Goal: Check status

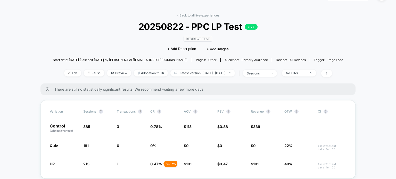
scroll to position [14, 0]
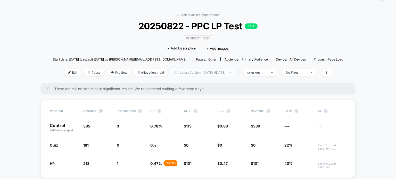
click at [213, 71] on span "Latest Version: [DATE] - [DATE]" at bounding box center [202, 72] width 64 height 7
select select "*"
select select "****"
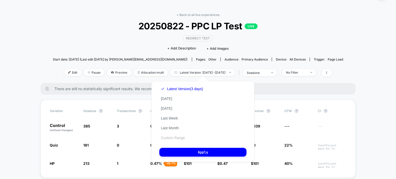
click at [173, 139] on button "Custom Range" at bounding box center [172, 138] width 27 height 5
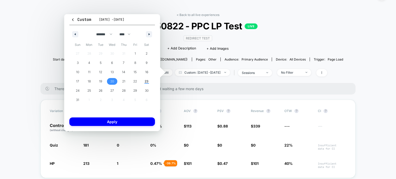
click at [117, 83] on span "20" at bounding box center [112, 81] width 12 height 7
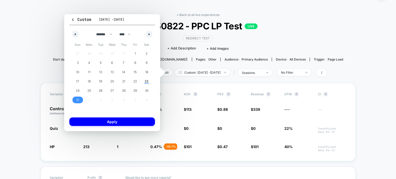
click at [83, 103] on span "31" at bounding box center [78, 100] width 12 height 7
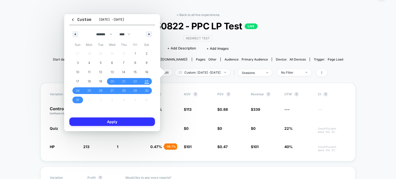
click at [105, 121] on button "Apply" at bounding box center [112, 122] width 86 height 9
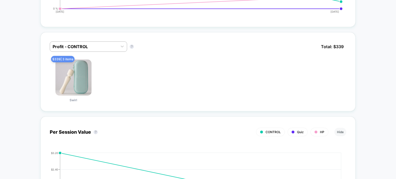
scroll to position [342, 0]
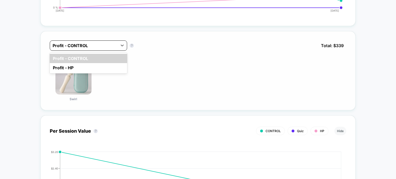
click at [96, 46] on div at bounding box center [84, 46] width 62 height 6
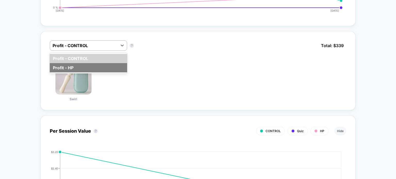
click at [101, 64] on div "Profit - HP" at bounding box center [88, 67] width 77 height 9
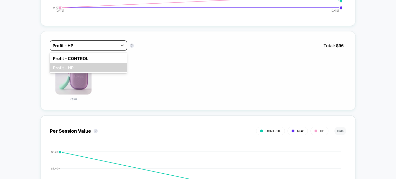
click at [89, 47] on div at bounding box center [84, 46] width 62 height 6
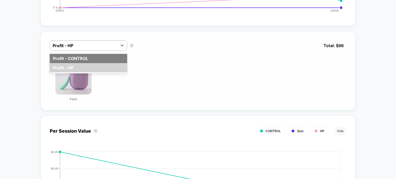
click at [89, 60] on div "Profit - CONTROL" at bounding box center [88, 58] width 77 height 9
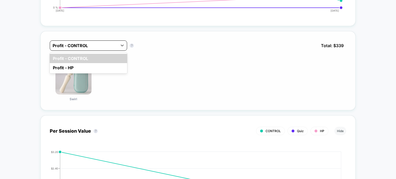
click at [81, 41] on div "Profit - CONTROL" at bounding box center [88, 45] width 77 height 10
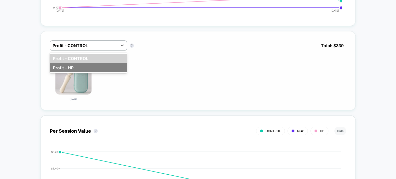
click at [83, 65] on div "Profit - HP" at bounding box center [88, 67] width 77 height 9
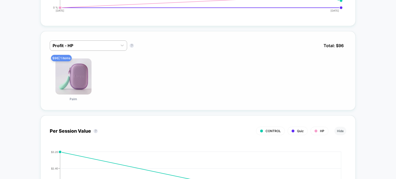
click at [78, 53] on div "Profit - HP Profit - HP ? Total: $ 96" at bounding box center [198, 49] width 296 height 18
click at [74, 48] on div at bounding box center [84, 46] width 62 height 6
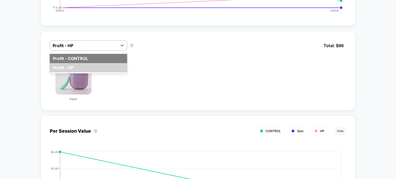
click at [78, 61] on div "Profit - CONTROL" at bounding box center [88, 58] width 77 height 9
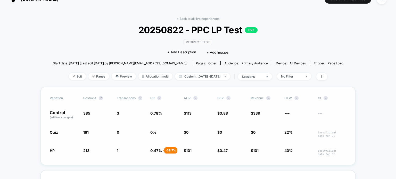
scroll to position [9, 0]
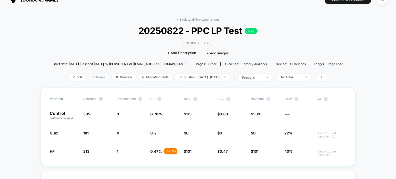
click at [88, 79] on span "Pause" at bounding box center [98, 77] width 21 height 7
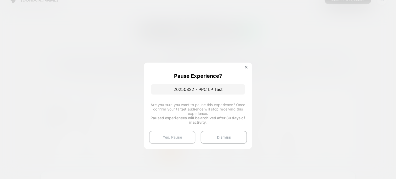
click at [172, 135] on button "Yes, Pause" at bounding box center [172, 137] width 46 height 13
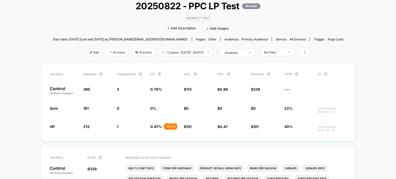
scroll to position [34, 0]
